Goal: Find specific page/section: Find specific page/section

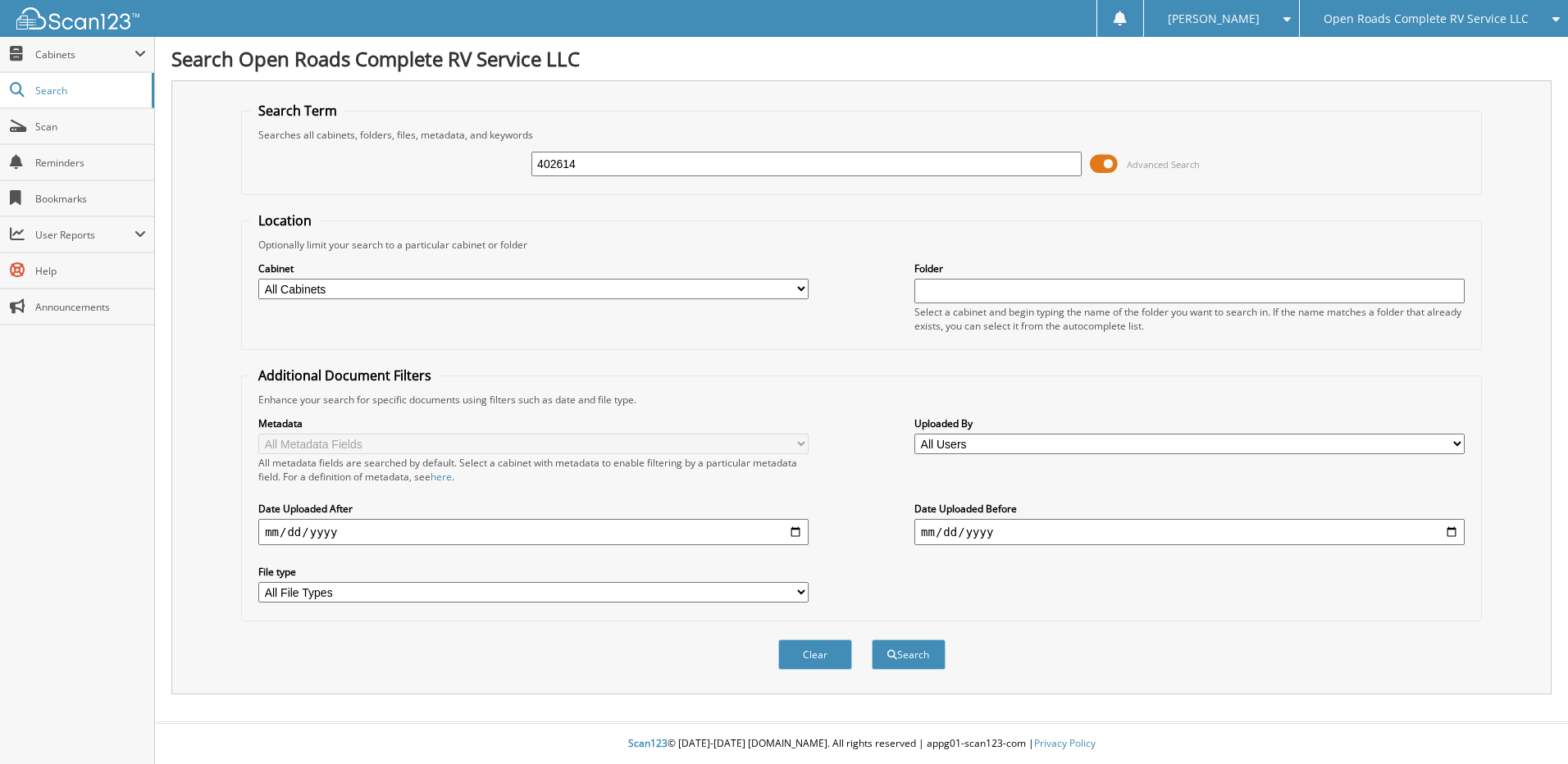
type input "402614"
click at [872, 640] on button "Search" at bounding box center [909, 655] width 74 height 31
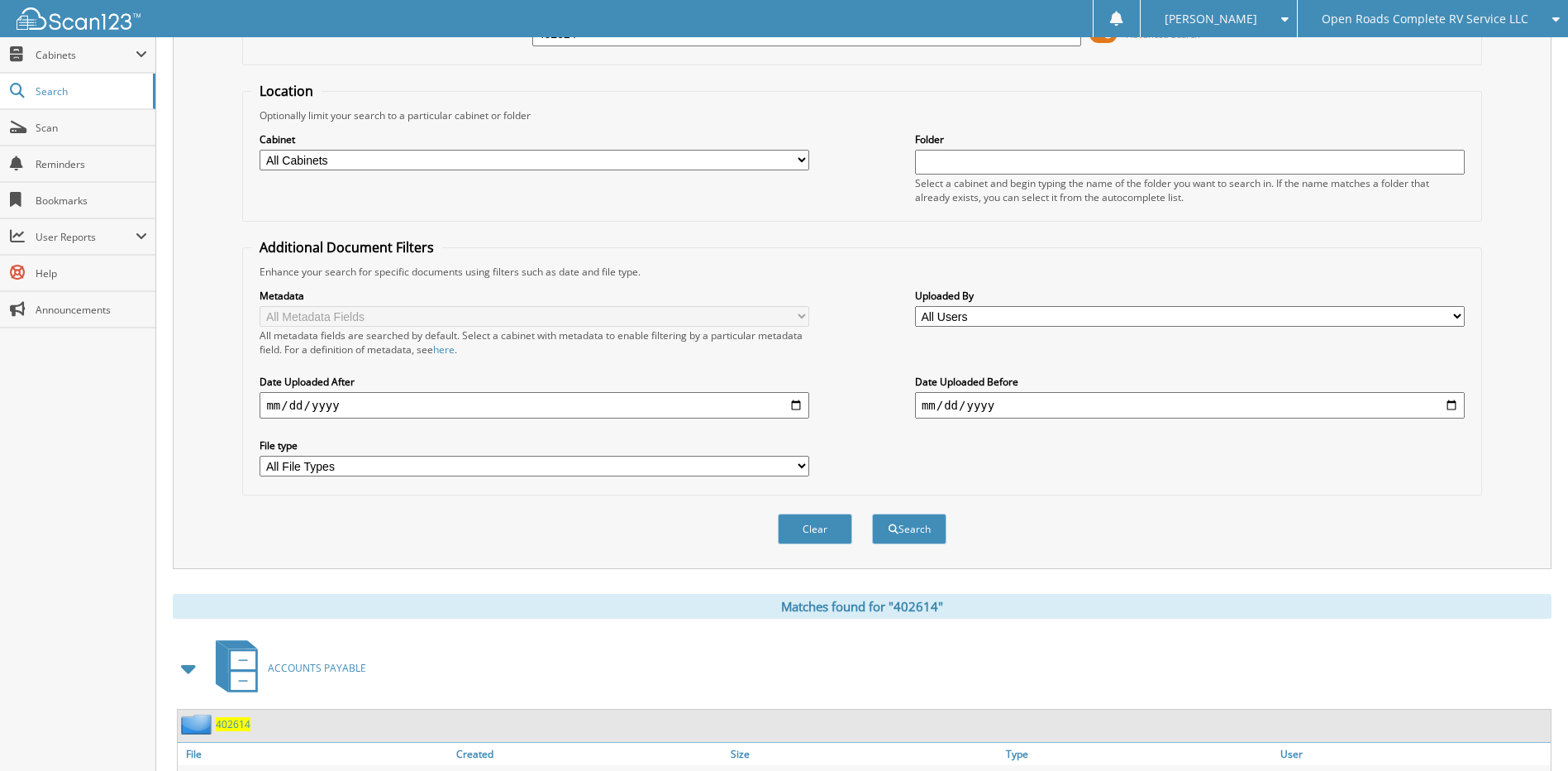
scroll to position [245, 0]
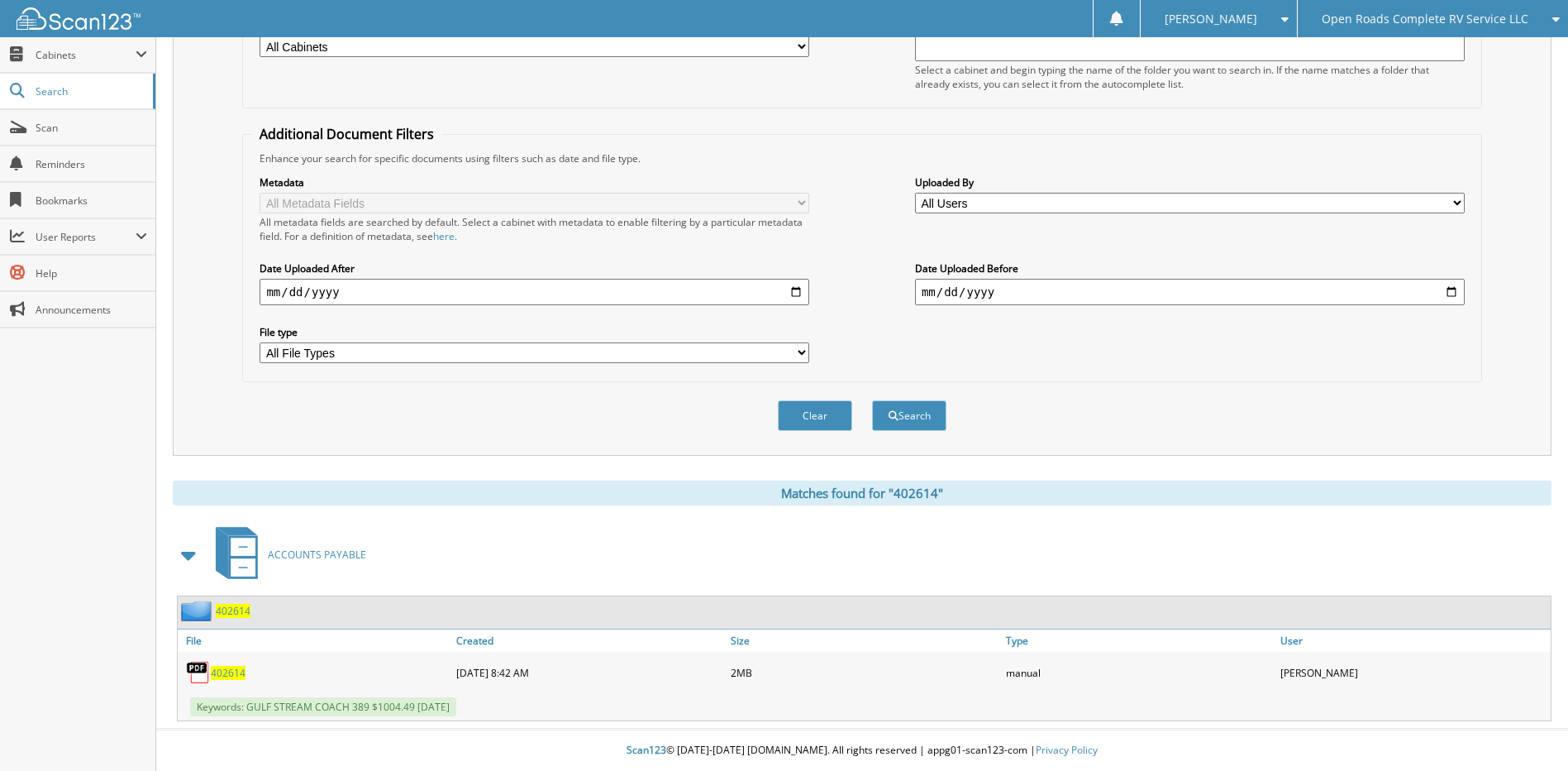
click at [227, 669] on span "402614" at bounding box center [228, 673] width 34 height 14
click at [1472, 14] on span "Open Roads Complete RV Service LLC" at bounding box center [1425, 19] width 206 height 10
click at [1380, 51] on link "Jasper CDJR LLC" at bounding box center [1433, 52] width 270 height 29
